Goal: Task Accomplishment & Management: Complete application form

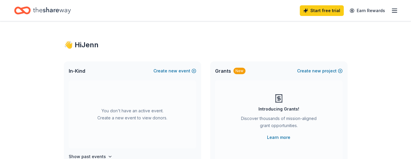
click at [393, 11] on icon "button" at bounding box center [394, 10] width 7 height 7
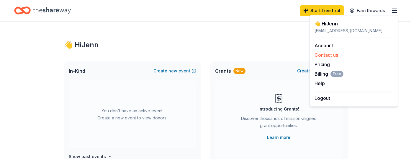
click at [340, 57] on div "Contact us" at bounding box center [354, 54] width 79 height 7
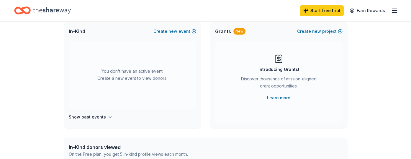
scroll to position [31, 0]
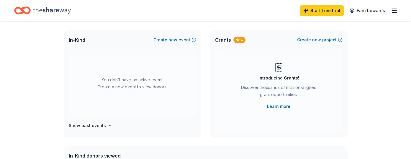
click at [260, 92] on div "Discover thousands of mission-aligned grant opportunities." at bounding box center [279, 92] width 80 height 17
click at [284, 106] on link "Learn more" at bounding box center [278, 106] width 23 height 7
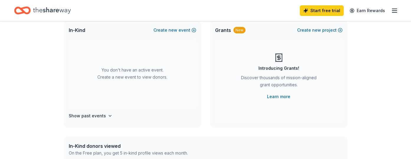
scroll to position [0, 0]
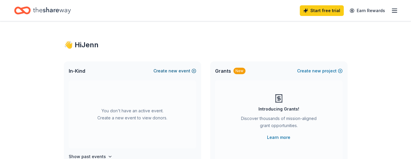
click at [195, 71] on button "Create new event" at bounding box center [175, 70] width 43 height 7
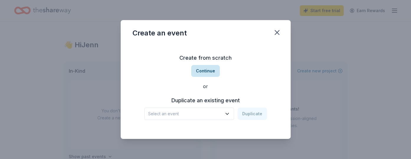
click at [202, 74] on button "Continue" at bounding box center [205, 71] width 29 height 12
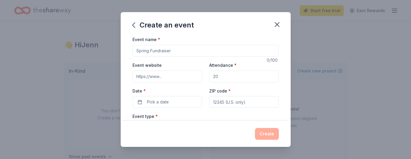
click at [155, 54] on input "Event name *" at bounding box center [206, 51] width 147 height 12
type input "Welcome Back"
click at [174, 77] on input "Event website" at bounding box center [168, 77] width 70 height 12
click at [172, 103] on button "Pick a date" at bounding box center [168, 102] width 70 height 12
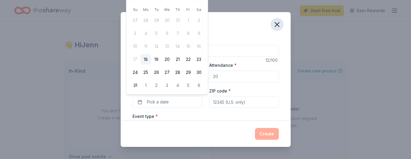
click at [277, 23] on icon "button" at bounding box center [277, 24] width 8 height 8
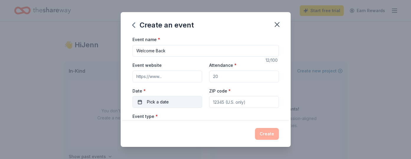
click at [148, 100] on span "Pick a date" at bounding box center [158, 101] width 22 height 7
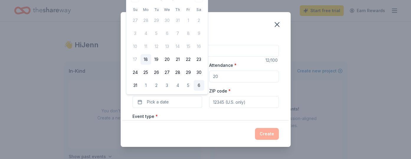
click at [198, 86] on button "6" at bounding box center [199, 85] width 11 height 11
click at [188, 84] on button "5" at bounding box center [188, 85] width 11 height 11
click at [225, 104] on input "ZIP code *" at bounding box center [244, 102] width 70 height 12
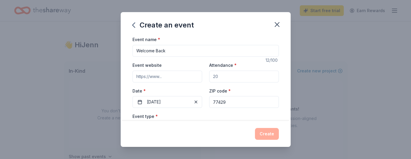
type input "77429"
click at [211, 127] on div "Create" at bounding box center [206, 134] width 170 height 26
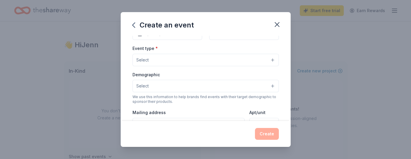
scroll to position [34, 0]
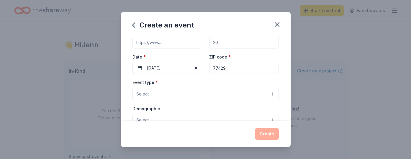
click at [152, 92] on button "Select" at bounding box center [206, 94] width 147 height 12
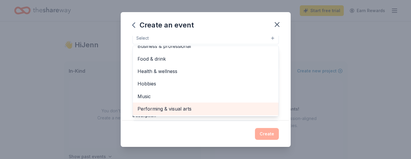
scroll to position [102, 0]
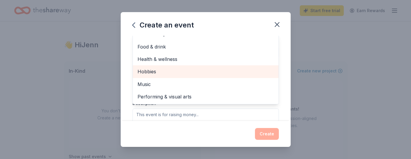
click at [154, 68] on span "Hobbies" at bounding box center [206, 72] width 136 height 8
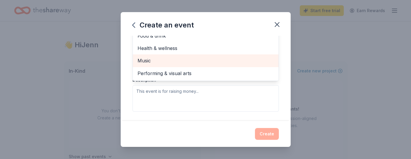
scroll to position [136, 0]
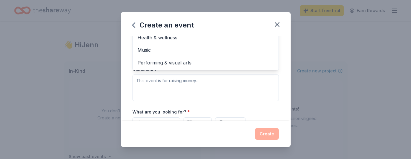
click at [163, 85] on div "Event type * Hobbies Fundraiser Business & professional Food & drink Health & w…" at bounding box center [206, 38] width 147 height 125
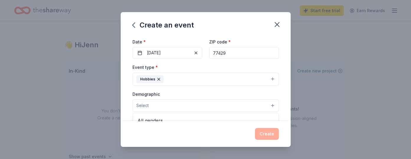
click at [146, 102] on span "Select" at bounding box center [142, 105] width 12 height 7
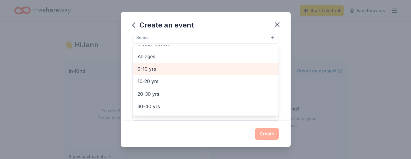
scroll to position [0, 0]
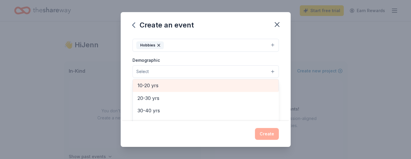
click at [151, 83] on span "10-20 yrs" at bounding box center [206, 86] width 136 height 8
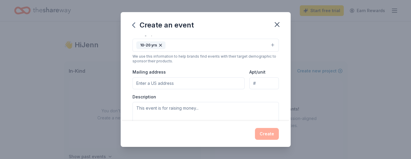
click at [158, 85] on input "Mailing address" at bounding box center [189, 83] width 113 height 12
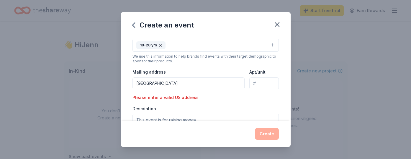
click at [212, 77] on input "13607 Lakewood M" at bounding box center [189, 83] width 113 height 12
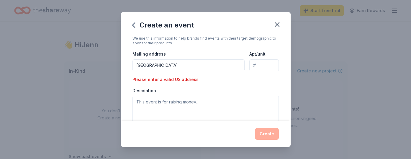
scroll to position [144, 0]
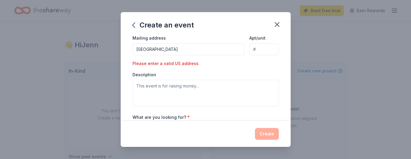
click at [183, 51] on input "13607 Lakewood M" at bounding box center [189, 49] width 113 height 12
click at [185, 49] on input "13607 Lakewood M" at bounding box center [189, 49] width 113 height 12
click at [257, 60] on div "Event type * Hobbies Demographic 10-20 yrs We use this information to help bran…" at bounding box center [206, 37] width 147 height 137
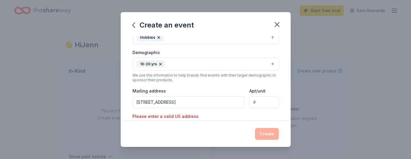
scroll to position [110, 0]
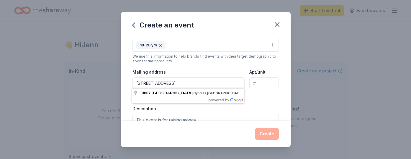
click at [212, 82] on input "13607 Lakewood Meadow drive cypress tx 77429" at bounding box center [189, 83] width 113 height 12
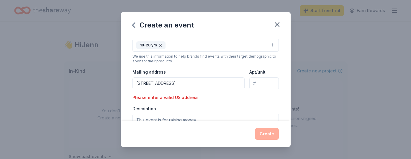
click at [215, 93] on div "Event type * Hobbies Demographic 10-20 yrs We use this information to help bran…" at bounding box center [206, 71] width 147 height 137
click at [198, 82] on input "13607 Lakewood Meadow drive cypress tx 77429" at bounding box center [189, 83] width 113 height 12
click at [201, 82] on input "13607 Lakewood Meadow drive cypress, tx 77429" at bounding box center [189, 83] width 113 height 12
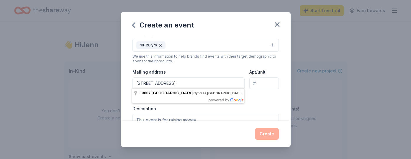
click at [200, 81] on input "13607 Lakewood Meadow drive cypress, tx 77429" at bounding box center [189, 83] width 113 height 12
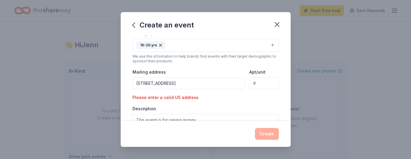
click at [234, 83] on input "13607 Lakewood Meadow Drive cypress, tx 77429" at bounding box center [189, 83] width 113 height 12
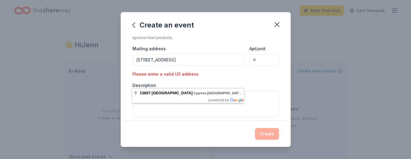
scroll to position [178, 0]
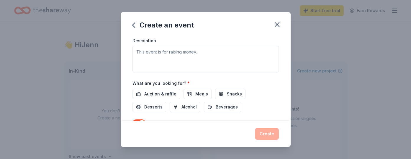
type input "13607 Lakewood Meadow Drive cypress, tx 77429"
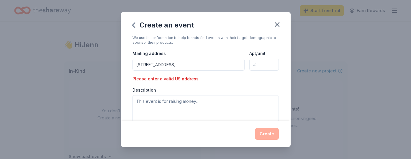
scroll to position [144, 0]
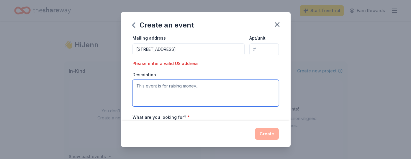
click at [165, 89] on textarea at bounding box center [206, 93] width 147 height 27
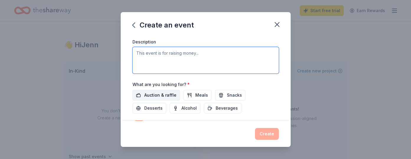
scroll to position [178, 0]
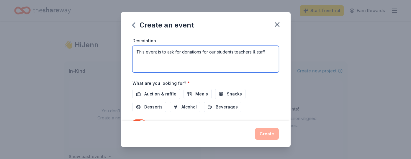
click at [234, 51] on textarea "This event is to ask for donations for our students teachers & staff." at bounding box center [206, 59] width 147 height 27
type textarea "This event is to ask for donations for our students, teachers & staff."
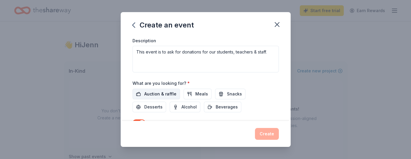
click at [171, 91] on span "Auction & raffle" at bounding box center [160, 93] width 32 height 7
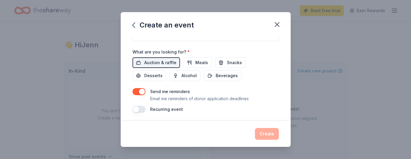
click at [140, 108] on button "button" at bounding box center [139, 109] width 13 height 7
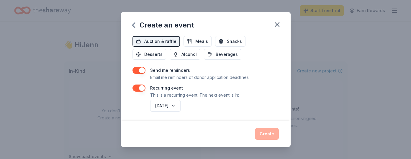
click at [137, 84] on button "button" at bounding box center [139, 87] width 13 height 7
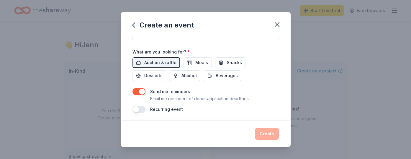
click at [139, 108] on button "button" at bounding box center [139, 109] width 13 height 7
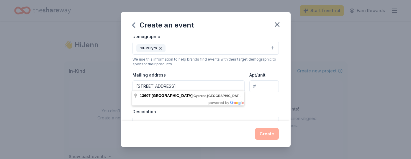
drag, startPoint x: 237, startPoint y: 86, endPoint x: 64, endPoint y: 89, distance: 172.5
click at [133, 89] on input "13607 Lakewood Meadow Drive cypress, tx 77429" at bounding box center [189, 86] width 113 height 12
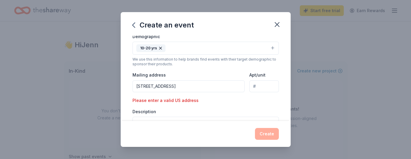
type input "13607 Lakewood Meadow Drive cypress, tx 77429"
click at [266, 83] on input "Apt/unit" at bounding box center [264, 86] width 29 height 12
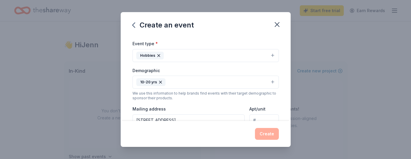
scroll to position [5, 0]
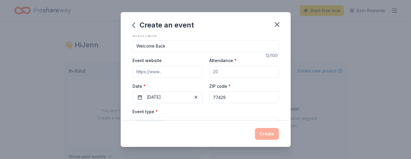
click at [226, 74] on input "Attendance *" at bounding box center [244, 72] width 70 height 12
drag, startPoint x: 219, startPoint y: 72, endPoint x: 200, endPoint y: 71, distance: 18.3
click at [209, 71] on input "50" at bounding box center [244, 72] width 70 height 12
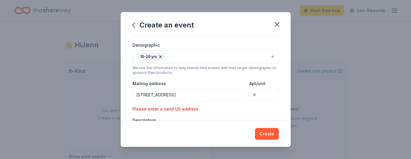
scroll to position [102, 0]
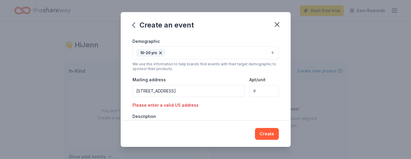
type input "1500"
click at [239, 91] on input "13607 Lakewood Meadow Drive cypress, tx 77429" at bounding box center [189, 91] width 113 height 12
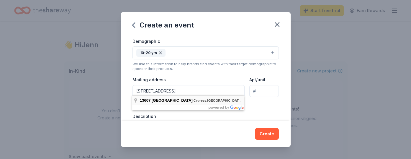
type input "13607 Lakewood Meadow Drive cypress, tx 77429"
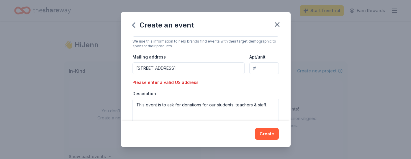
scroll to position [136, 0]
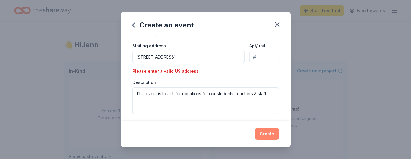
click at [272, 133] on button "Create" at bounding box center [267, 134] width 24 height 12
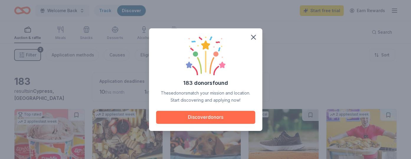
click at [207, 118] on button "Discover donors" at bounding box center [205, 117] width 99 height 13
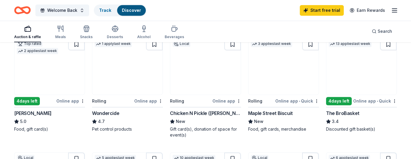
scroll to position [312, 0]
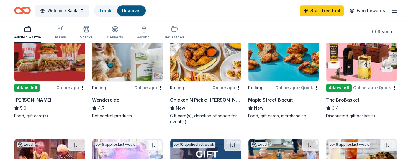
click at [29, 99] on div "Portillo's" at bounding box center [33, 99] width 38 height 7
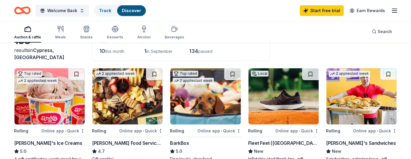
scroll to position [0, 0]
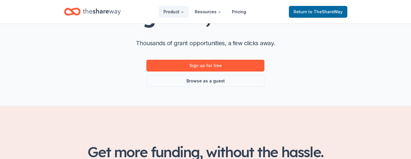
scroll to position [62, 0]
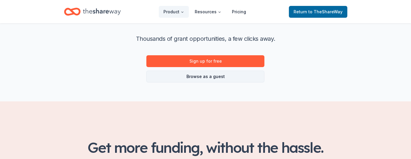
click at [212, 75] on link "Browse as a guest" at bounding box center [206, 77] width 118 height 12
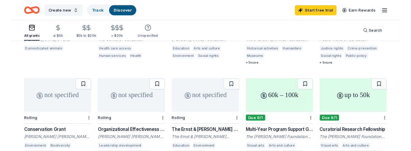
scroll to position [218, 0]
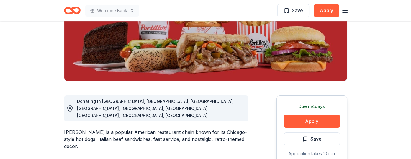
scroll to position [125, 0]
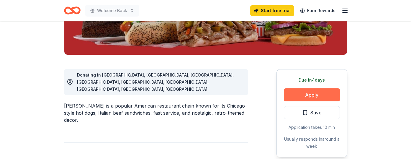
click at [310, 97] on button "Apply" at bounding box center [312, 94] width 56 height 13
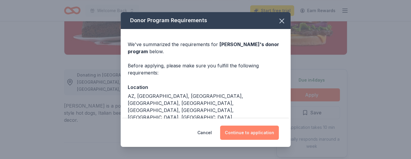
click at [243, 134] on button "Continue to application" at bounding box center [249, 133] width 59 height 14
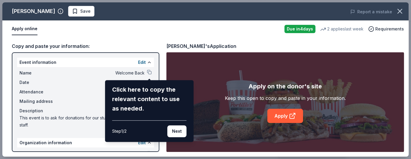
click at [89, 60] on div "Portillo's Save Report a mistake Apply online Due in 4 days 2 applies last week…" at bounding box center [205, 79] width 407 height 154
click at [175, 134] on button "Next" at bounding box center [176, 131] width 19 height 12
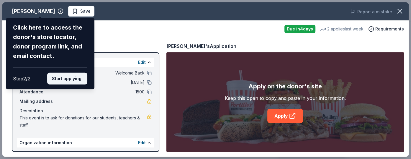
click at [74, 73] on button "Start applying!" at bounding box center [67, 79] width 40 height 12
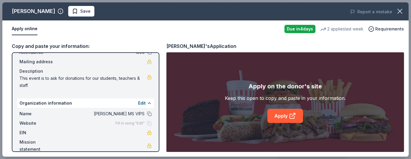
scroll to position [40, 0]
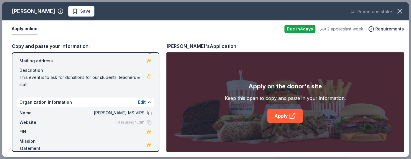
click at [135, 113] on span "Hamilton MS VIPS" at bounding box center [102, 112] width 86 height 7
click at [289, 117] on link "Apply" at bounding box center [286, 116] width 36 height 14
